Goal: Browse casually

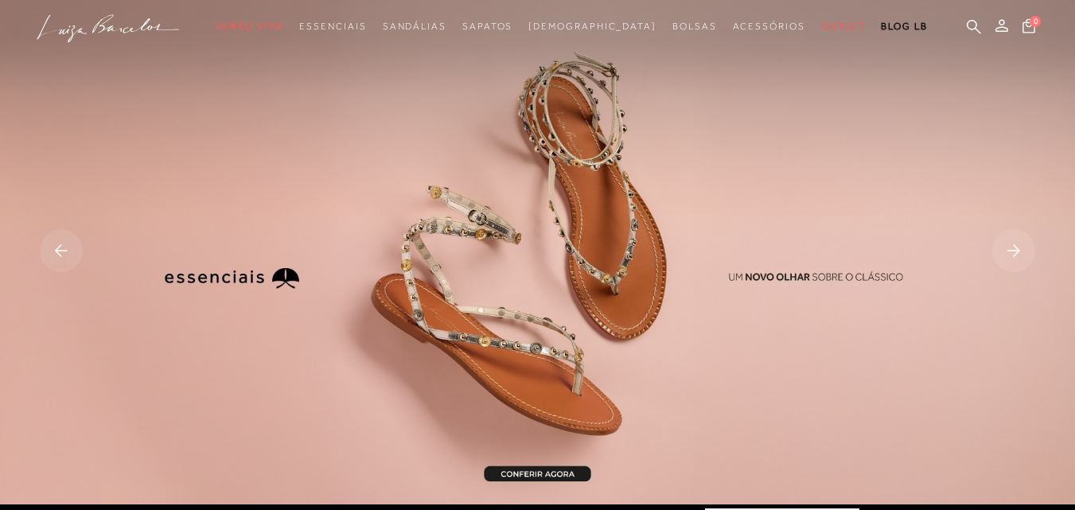
click at [62, 244] on rect at bounding box center [61, 250] width 43 height 43
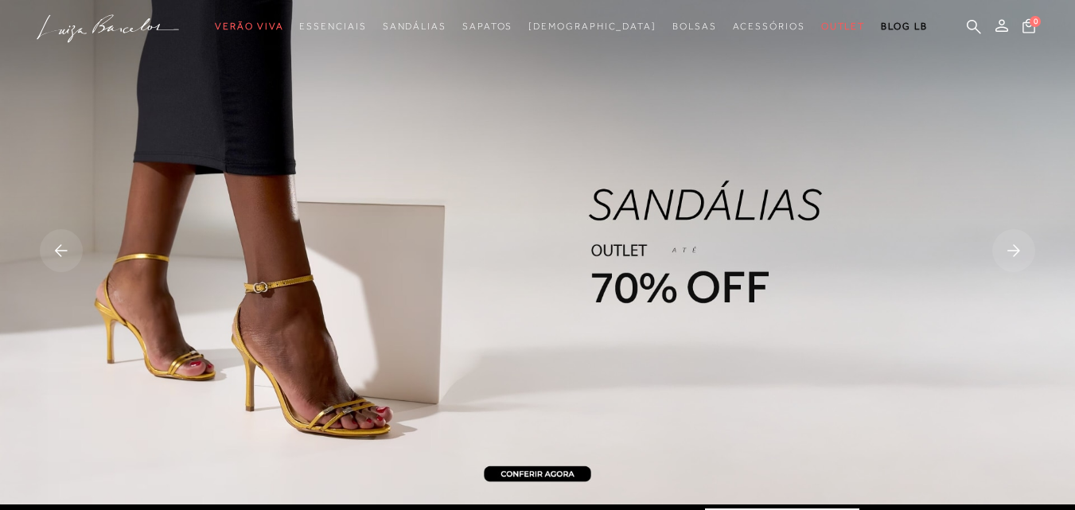
click at [547, 466] on img at bounding box center [537, 252] width 1075 height 504
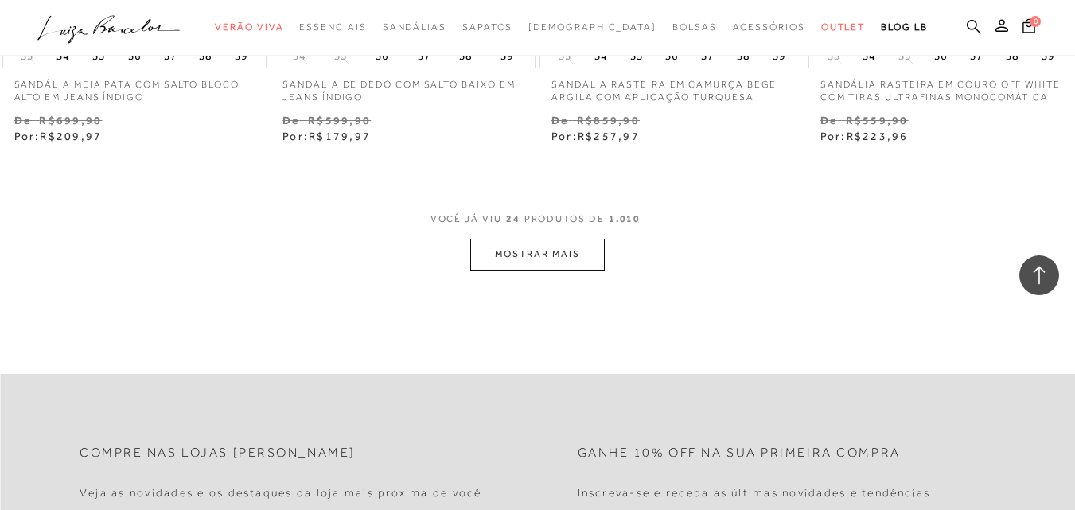
scroll to position [3102, 0]
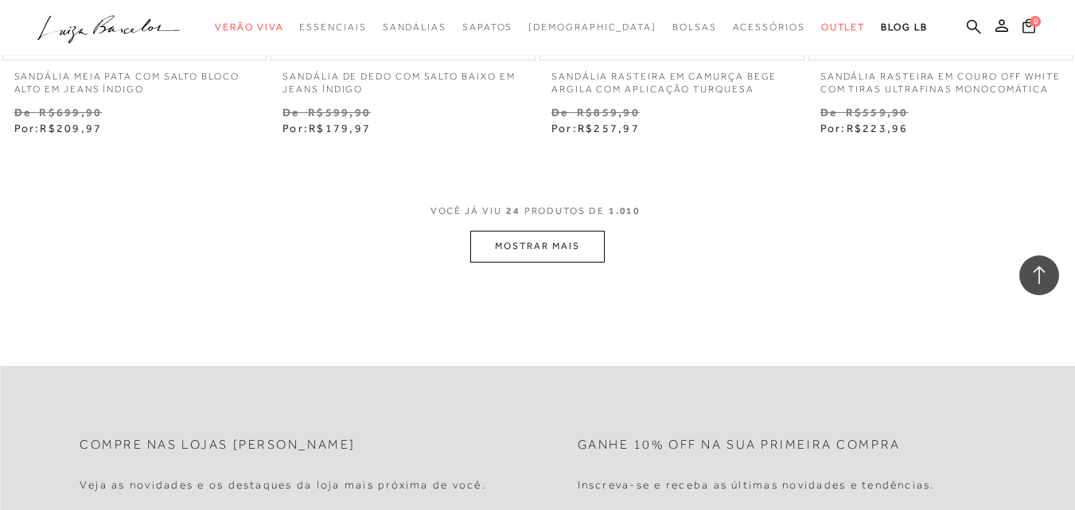
click at [515, 231] on button "MOSTRAR MAIS" at bounding box center [537, 246] width 134 height 31
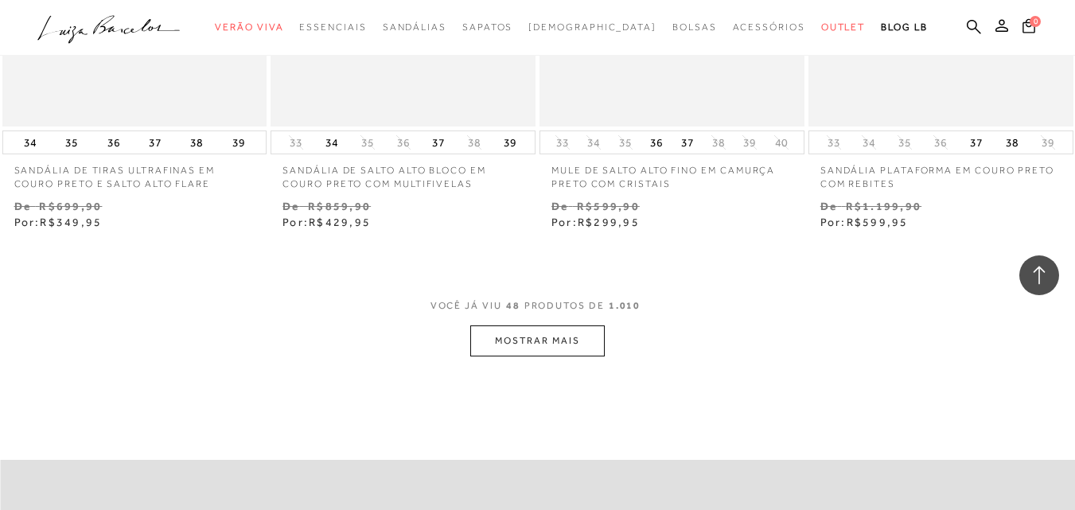
scroll to position [6284, 0]
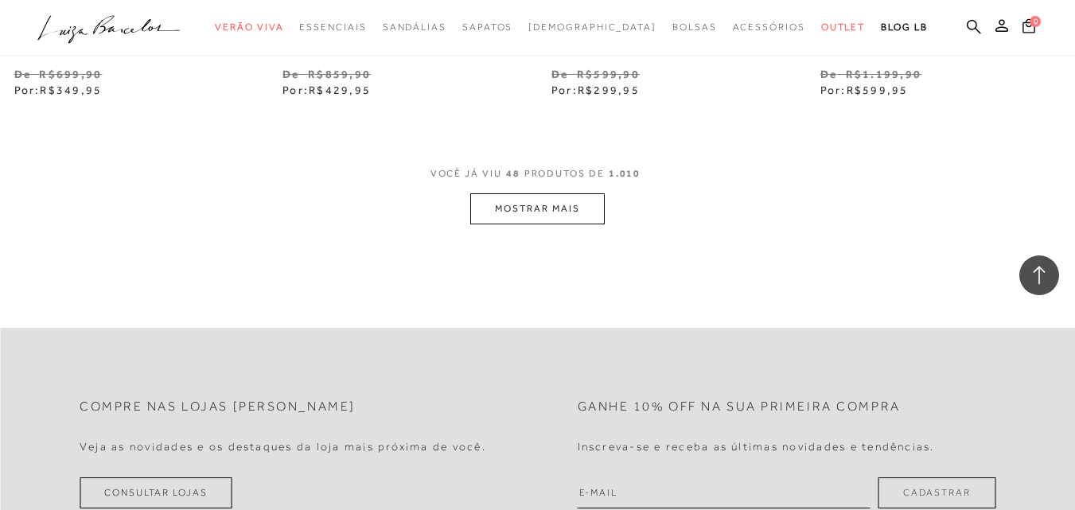
click at [521, 196] on button "MOSTRAR MAIS" at bounding box center [537, 208] width 134 height 31
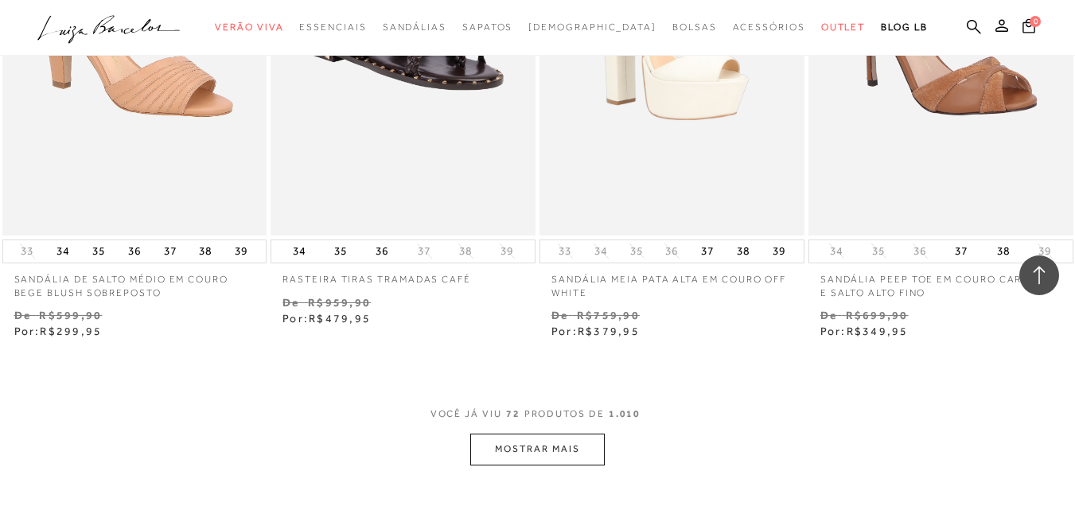
scroll to position [9148, 0]
click at [531, 434] on button "MOSTRAR MAIS" at bounding box center [537, 448] width 134 height 31
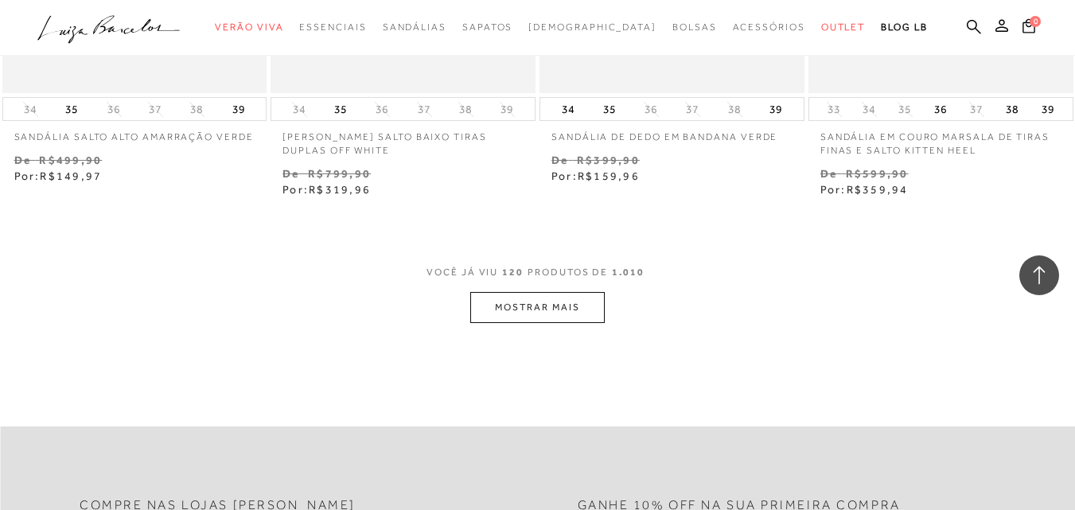
scroll to position [15512, 0]
click at [568, 290] on button "MOSTRAR MAIS" at bounding box center [537, 305] width 134 height 31
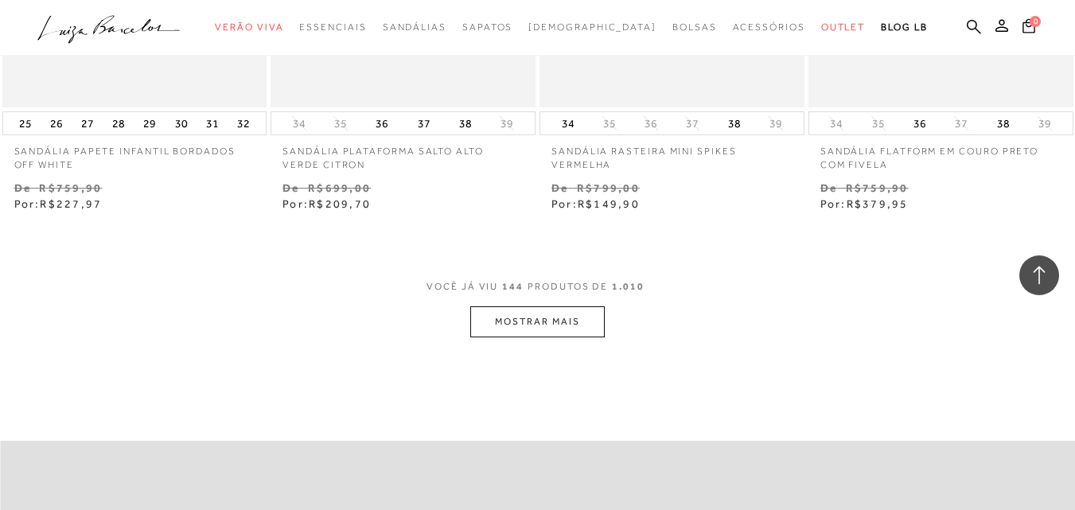
scroll to position [18614, 0]
click at [546, 305] on button "MOSTRAR MAIS" at bounding box center [537, 320] width 134 height 31
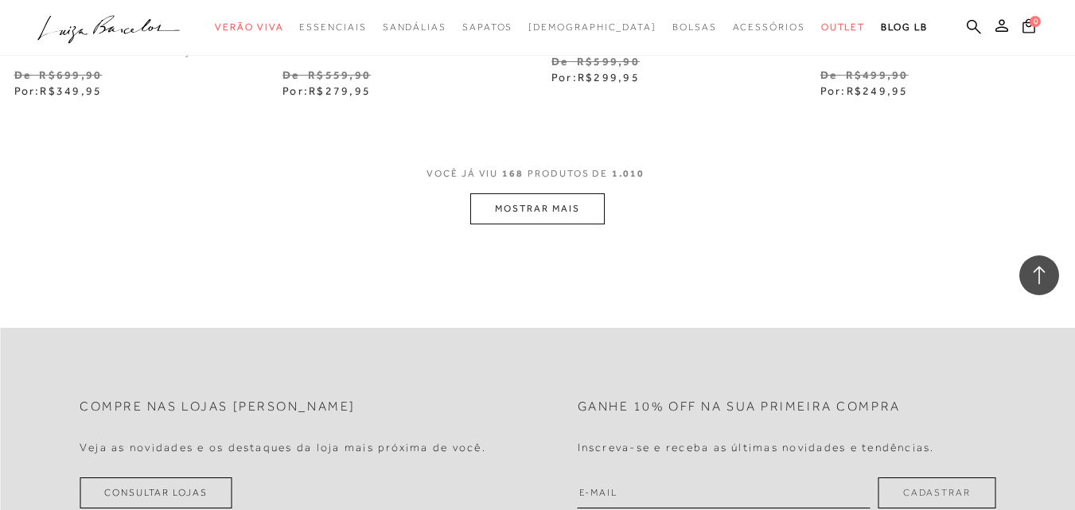
scroll to position [21876, 0]
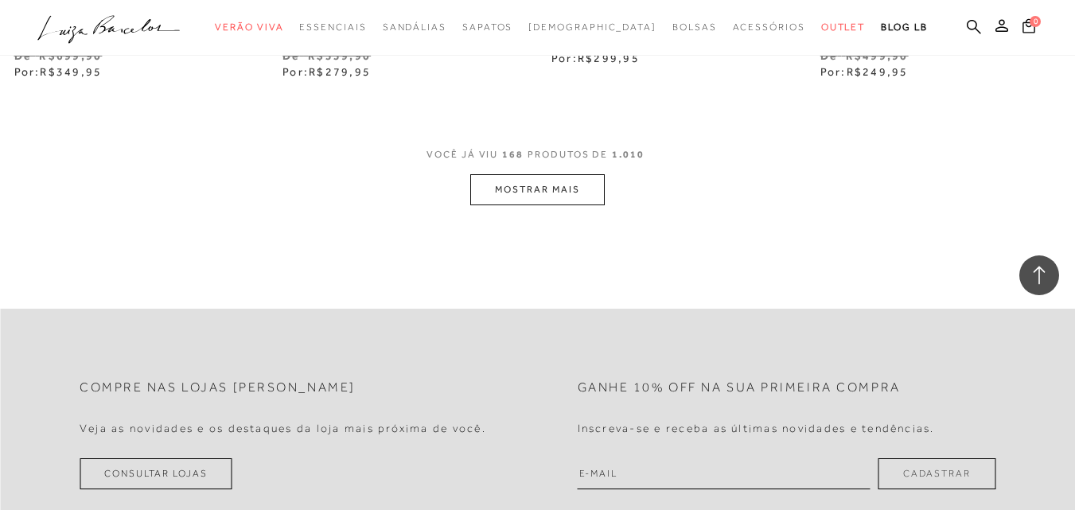
click at [554, 177] on button "MOSTRAR MAIS" at bounding box center [537, 189] width 134 height 31
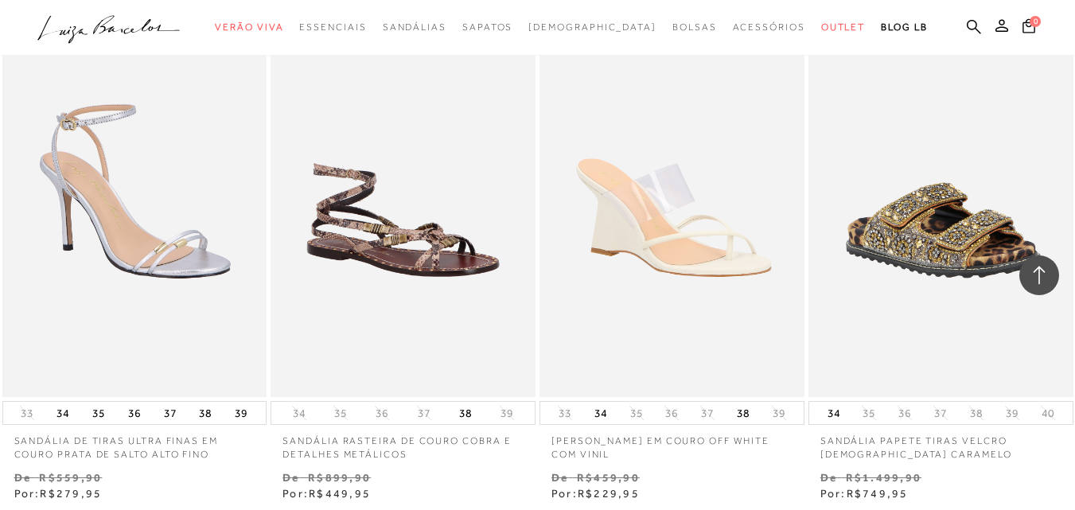
scroll to position [24899, 0]
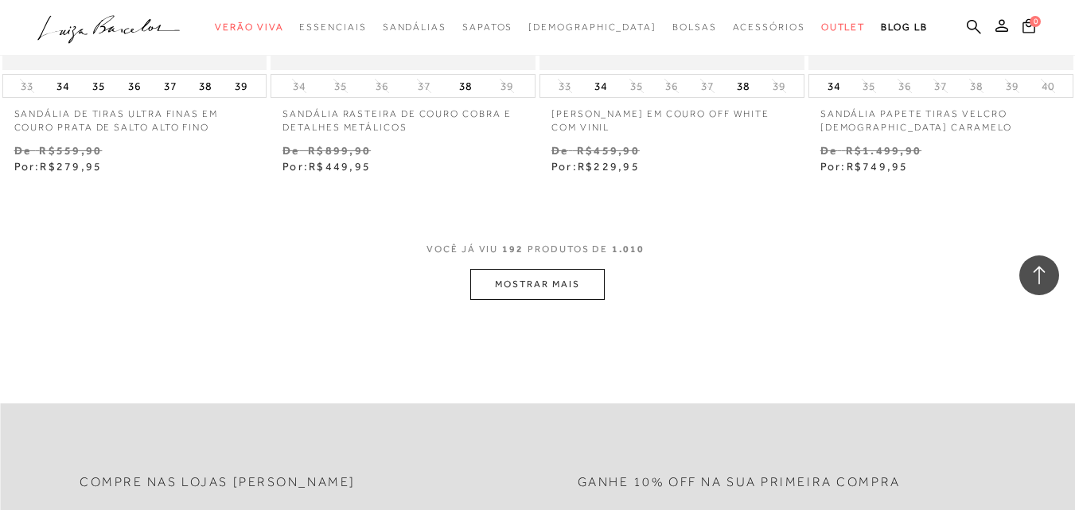
click at [515, 269] on button "MOSTRAR MAIS" at bounding box center [537, 284] width 134 height 31
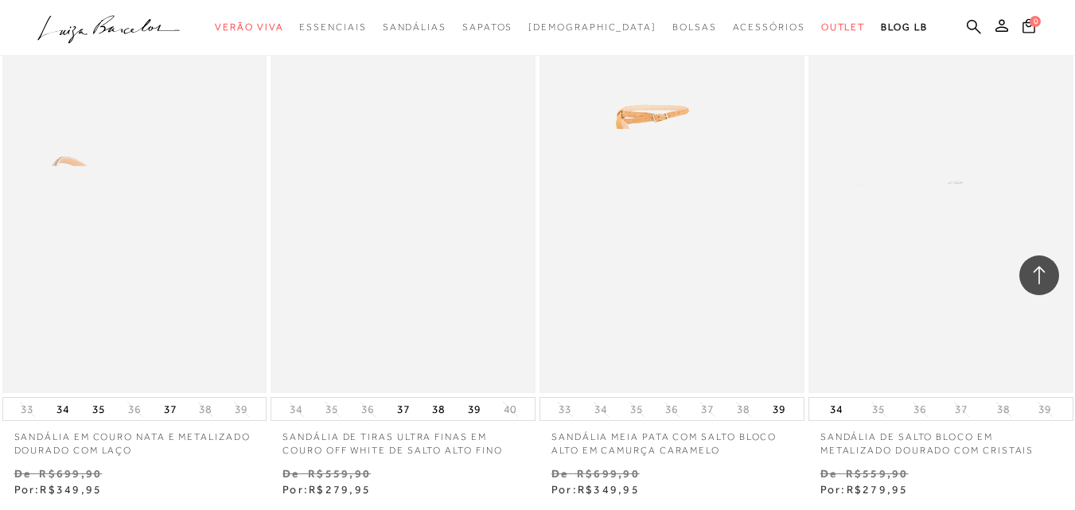
scroll to position [27205, 0]
